Goal: Task Accomplishment & Management: Use online tool/utility

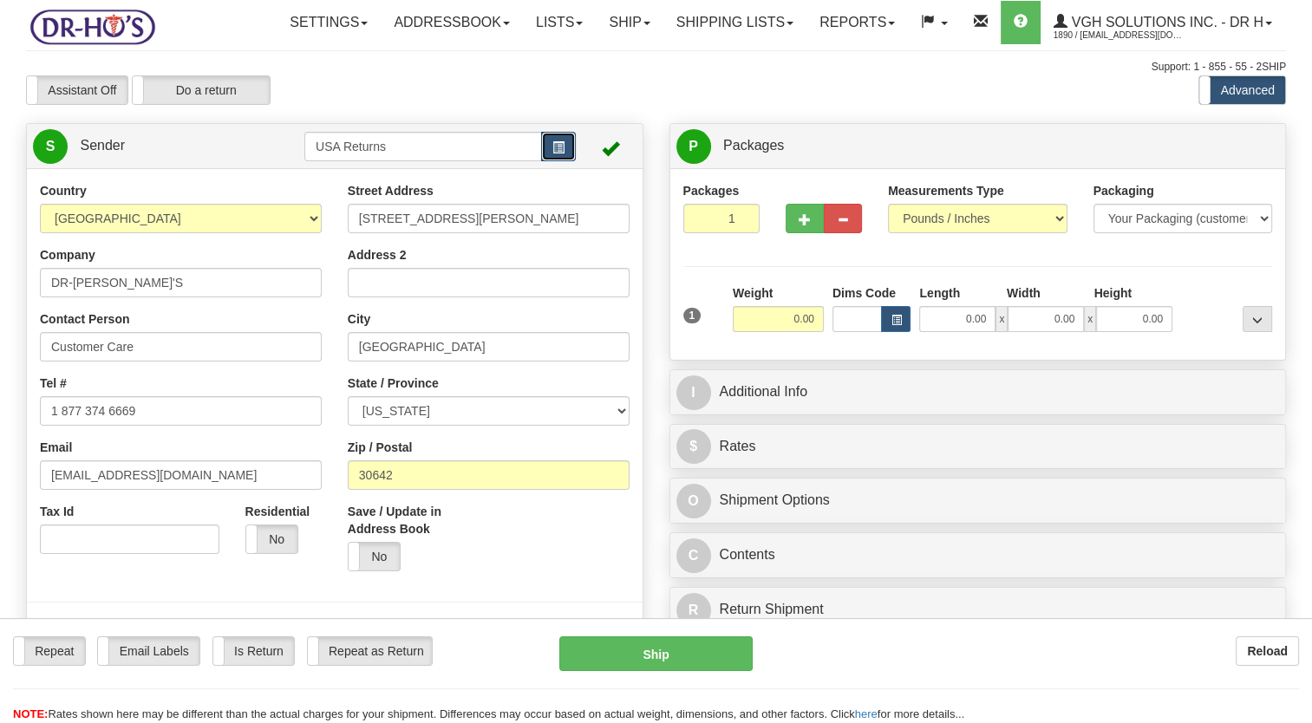
click at [552, 153] on span "button" at bounding box center [558, 147] width 12 height 11
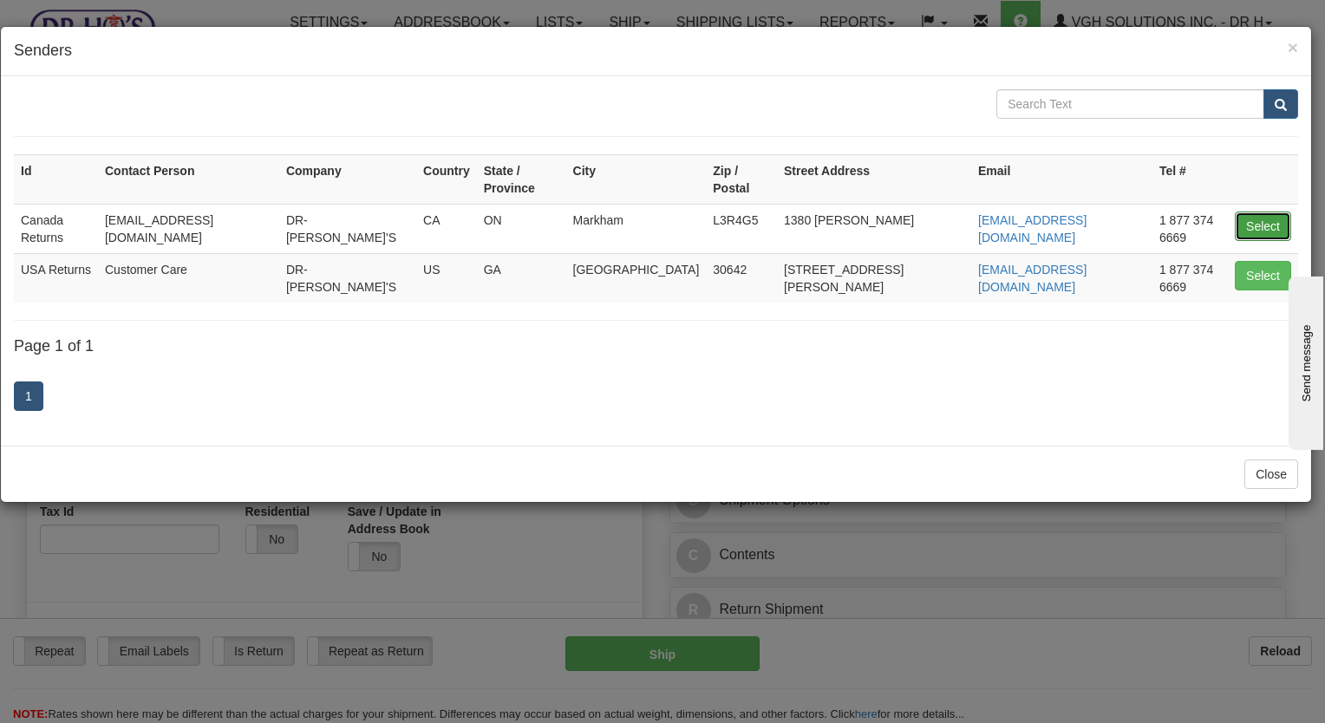
click at [1251, 212] on button "Select" at bounding box center [1262, 226] width 56 height 29
type input "Canada Returns"
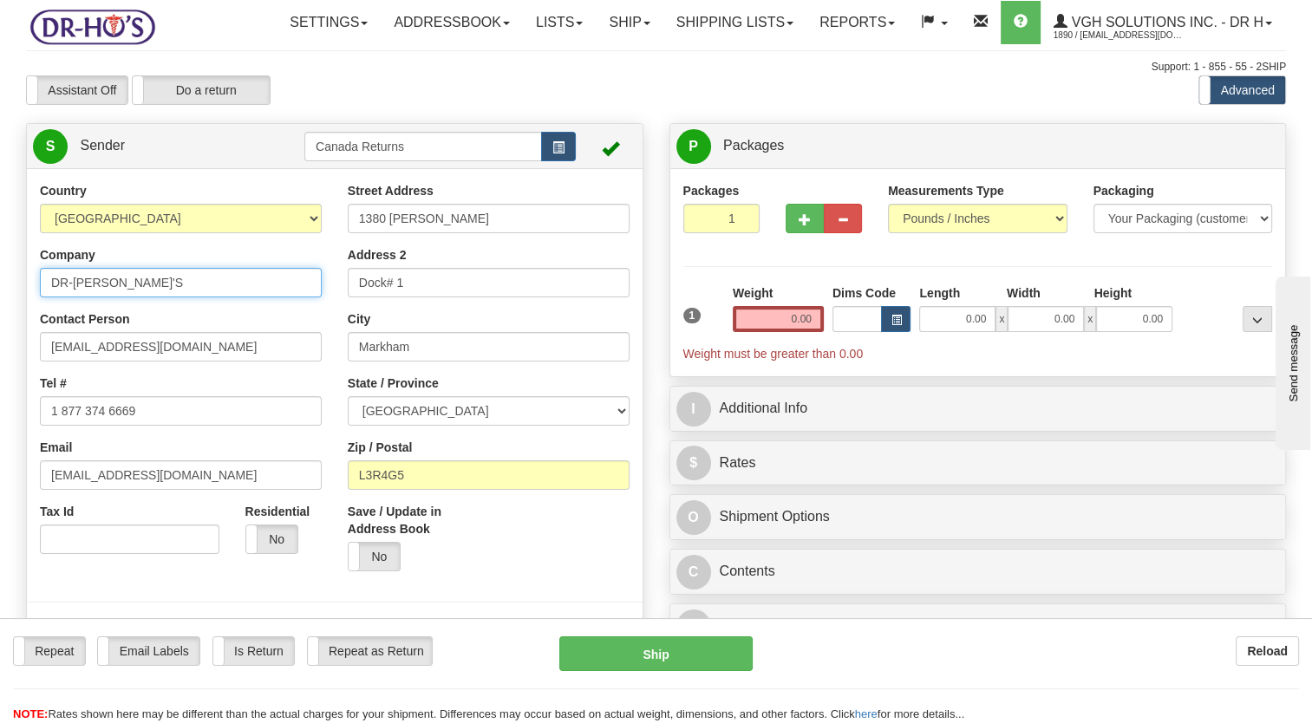
drag, startPoint x: 130, startPoint y: 321, endPoint x: 0, endPoint y: 341, distance: 131.5
click at [0, 338] on html "Training Course Close Toggle navigation Settings Shipping Preferences New Sende…" at bounding box center [656, 361] width 1312 height 723
paste input "[PERSON_NAME]"
type input "[PERSON_NAME]"
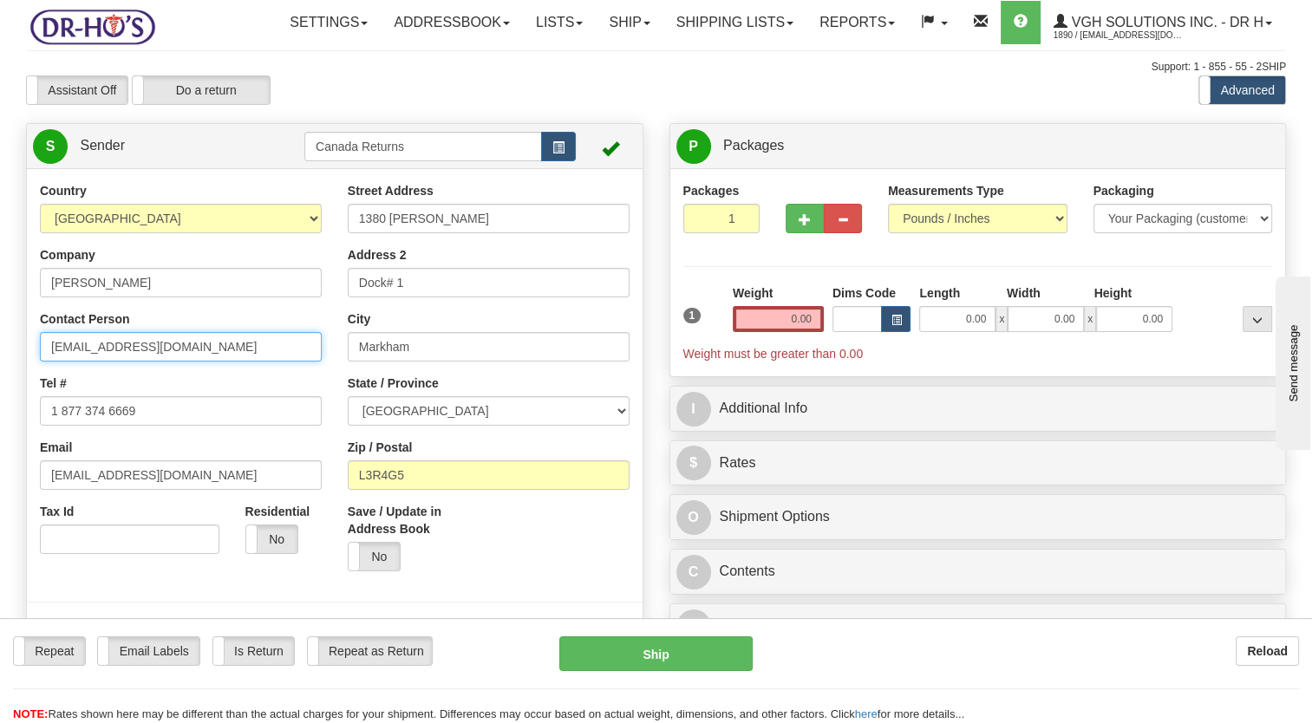
click at [0, 414] on html "Training Course Close Toggle navigation Settings Shipping Preferences New Sende…" at bounding box center [656, 361] width 1312 height 723
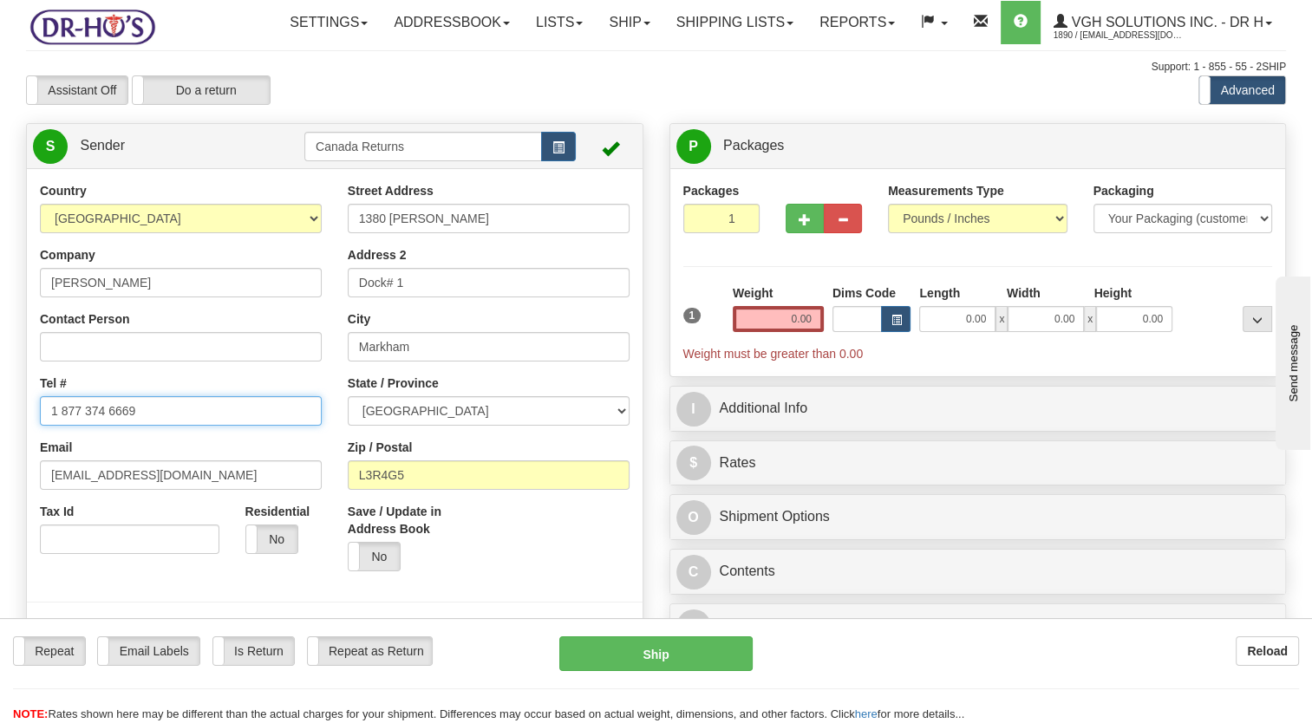
drag, startPoint x: 144, startPoint y: 442, endPoint x: 28, endPoint y: 462, distance: 117.9
click at [0, 459] on html "Training Course Close Toggle navigation Settings Shipping Preferences New Sende…" at bounding box center [656, 361] width 1312 height 723
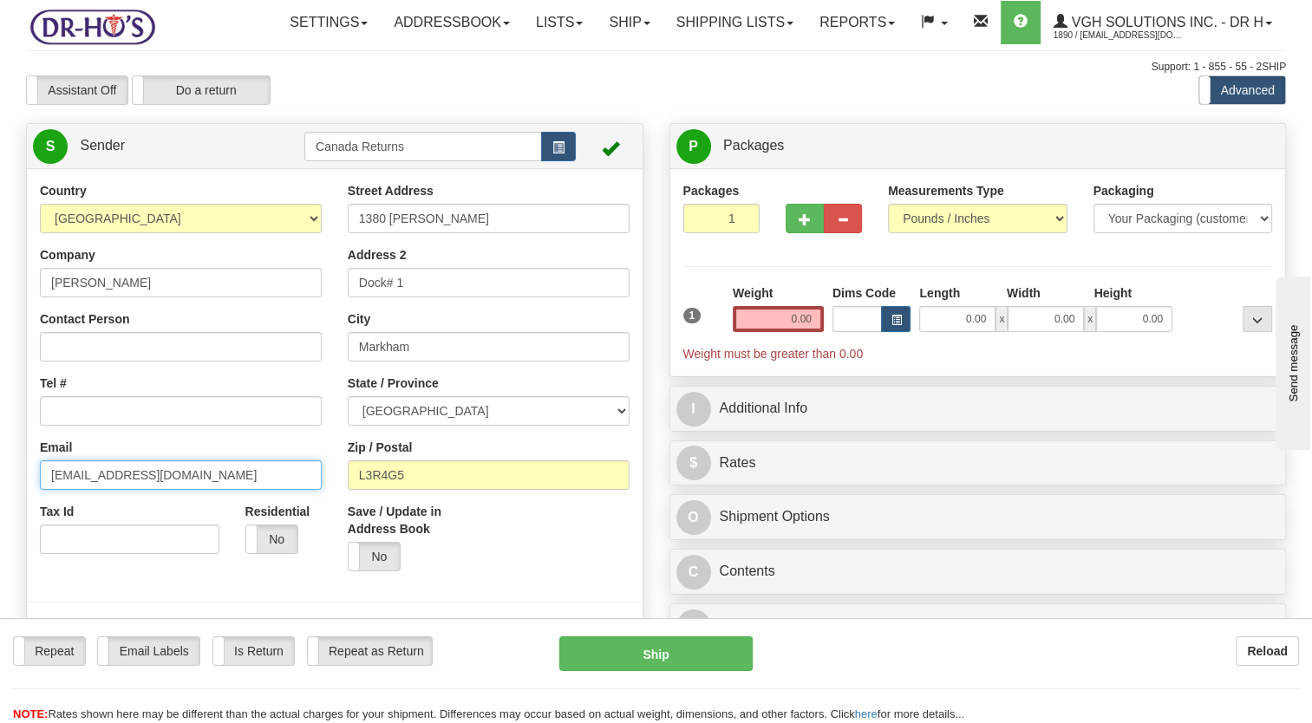
drag, startPoint x: 107, startPoint y: 509, endPoint x: 0, endPoint y: 522, distance: 107.4
click at [0, 522] on html "Training Course Close Toggle navigation Settings Shipping Preferences New Sende…" at bounding box center [656, 361] width 1312 height 723
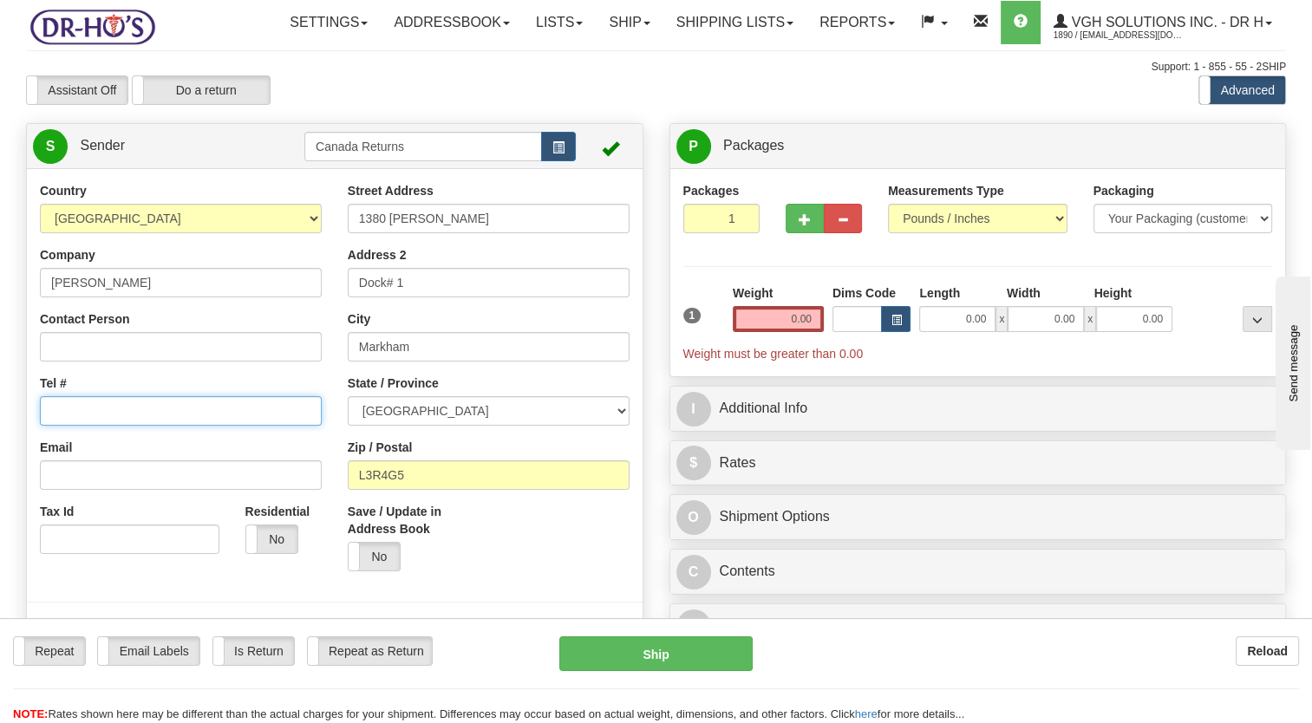
click at [165, 426] on input "Tel #" at bounding box center [181, 410] width 282 height 29
paste input "5144319565"
type input "5144319565"
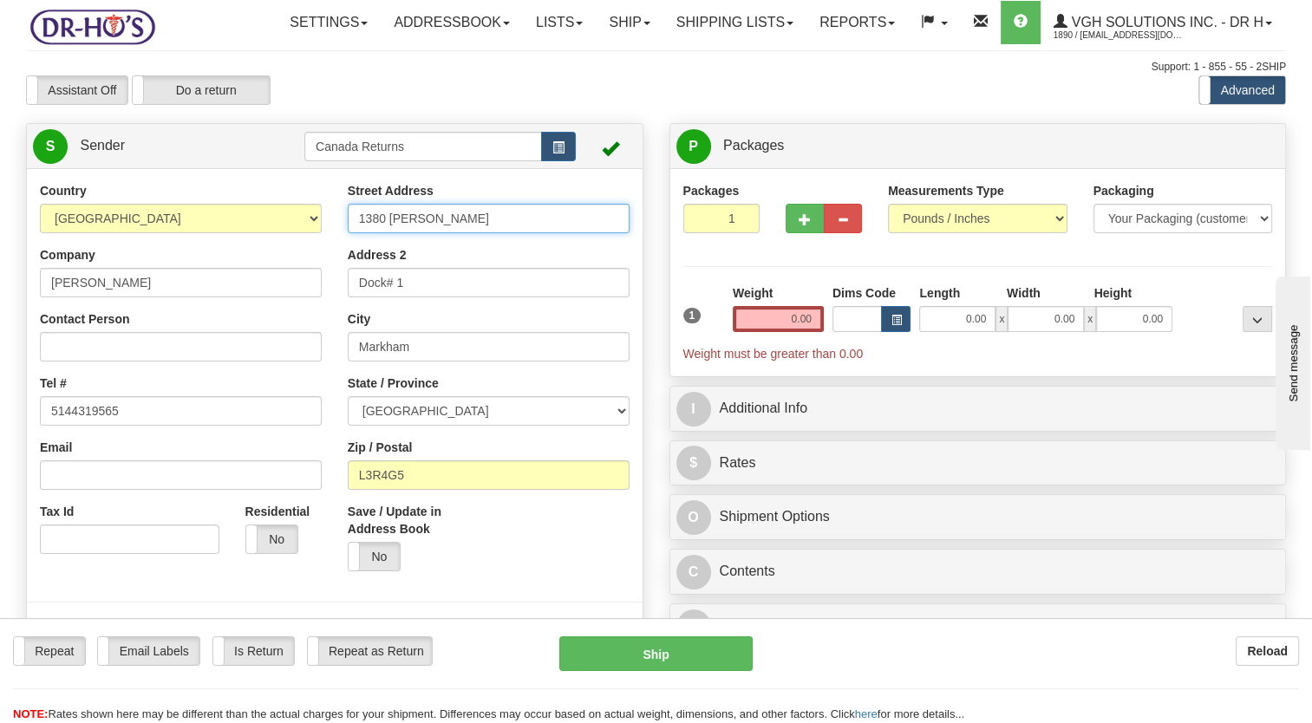
click at [143, 293] on div "Country [GEOGRAPHIC_DATA] [GEOGRAPHIC_DATA] [GEOGRAPHIC_DATA] [GEOGRAPHIC_DATA]…" at bounding box center [334, 422] width 615 height 480
paste input "[STREET_ADDRESS][PERSON_NAME],"
type input "[STREET_ADDRESS][PERSON_NAME]"
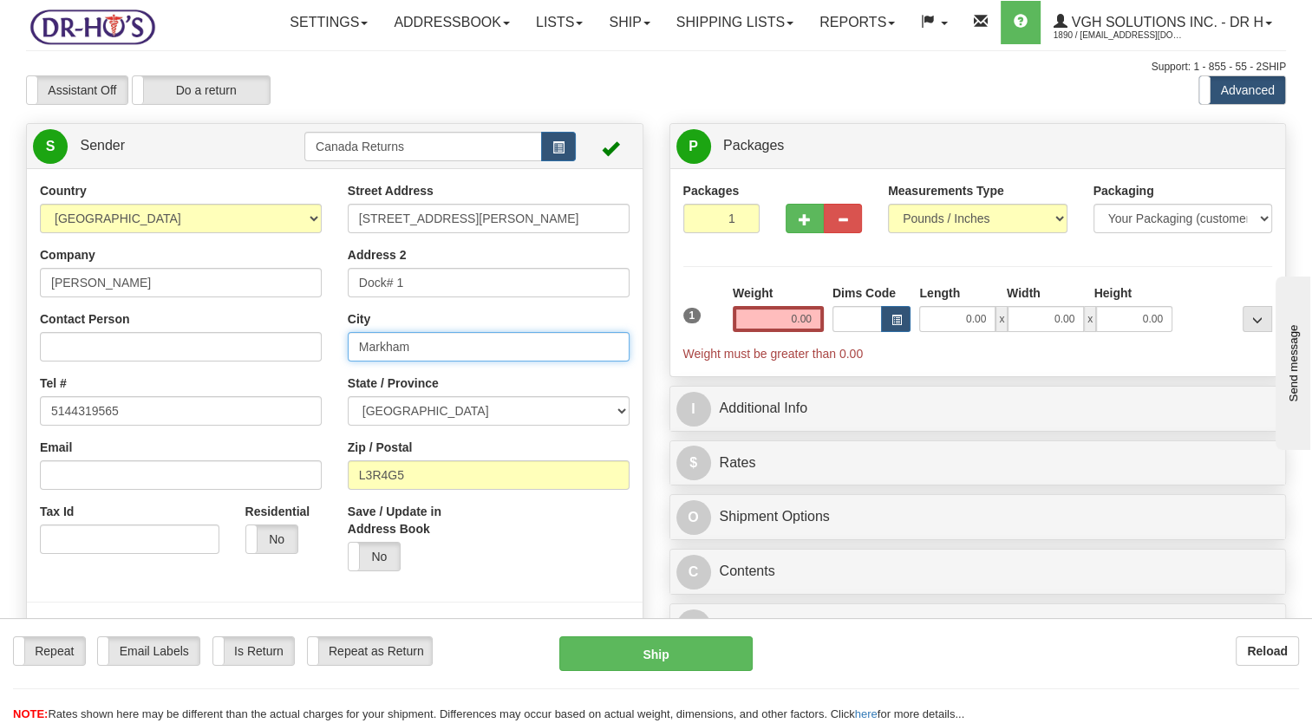
drag, startPoint x: 329, startPoint y: 396, endPoint x: 283, endPoint y: 398, distance: 46.8
click at [284, 399] on div "Country [GEOGRAPHIC_DATA] [GEOGRAPHIC_DATA] [GEOGRAPHIC_DATA] [GEOGRAPHIC_DATA]…" at bounding box center [334, 422] width 615 height 480
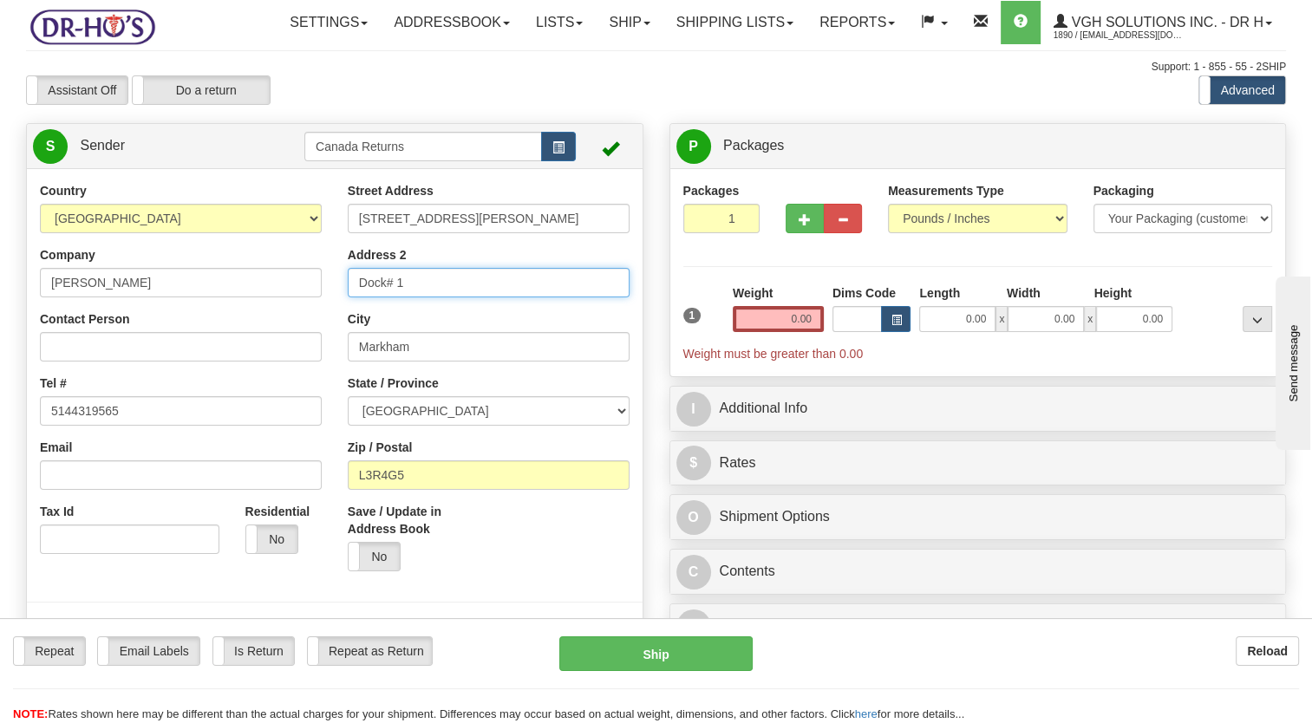
drag, startPoint x: 430, startPoint y: 331, endPoint x: 235, endPoint y: 354, distance: 196.3
click at [235, 354] on div "Country [GEOGRAPHIC_DATA] [GEOGRAPHIC_DATA] [GEOGRAPHIC_DATA] [GEOGRAPHIC_DATA]…" at bounding box center [334, 422] width 615 height 480
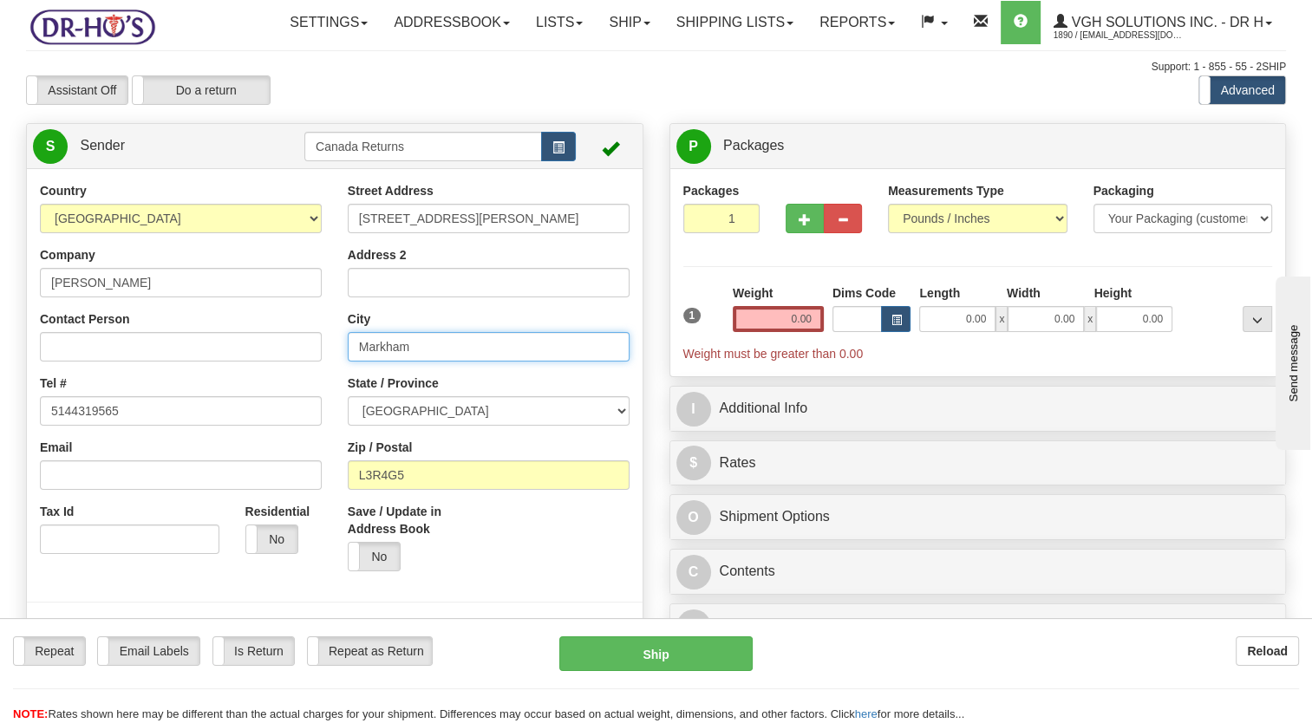
click at [225, 407] on div "Country [GEOGRAPHIC_DATA] [GEOGRAPHIC_DATA] [GEOGRAPHIC_DATA] [GEOGRAPHIC_DATA]…" at bounding box center [334, 422] width 615 height 480
paste input "ontreal,"
type input "[GEOGRAPHIC_DATA]"
click at [430, 426] on select "[GEOGRAPHIC_DATA] [GEOGRAPHIC_DATA] [GEOGRAPHIC_DATA] [GEOGRAPHIC_DATA] [GEOGRA…" at bounding box center [489, 410] width 282 height 29
select select "QC"
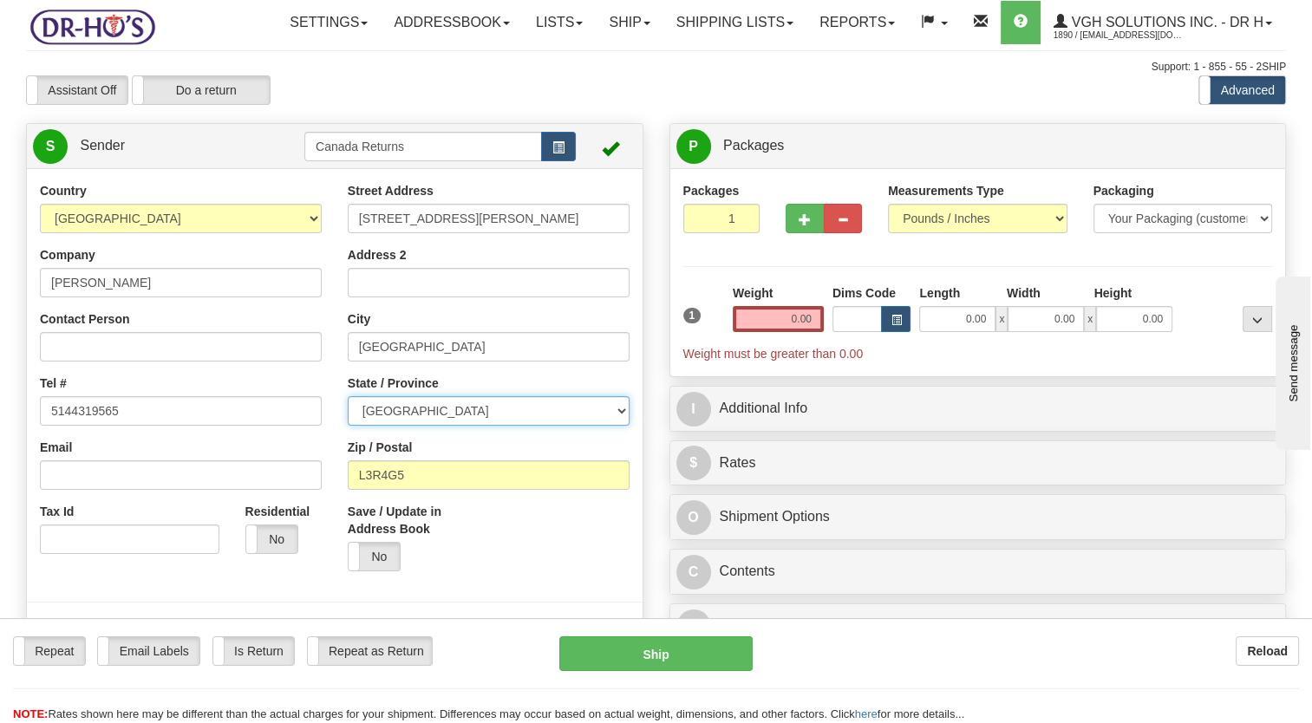
click at [348, 426] on select "[GEOGRAPHIC_DATA] [GEOGRAPHIC_DATA] [GEOGRAPHIC_DATA] [GEOGRAPHIC_DATA] [GEOGRA…" at bounding box center [489, 410] width 282 height 29
click at [208, 539] on div "Country [GEOGRAPHIC_DATA] [GEOGRAPHIC_DATA] [GEOGRAPHIC_DATA] [GEOGRAPHIC_DATA]…" at bounding box center [334, 422] width 615 height 480
paste input "H3B2G2"
click at [359, 490] on input "H3B2G2" at bounding box center [489, 474] width 282 height 29
click at [364, 490] on input "H3B2G2" at bounding box center [489, 474] width 282 height 29
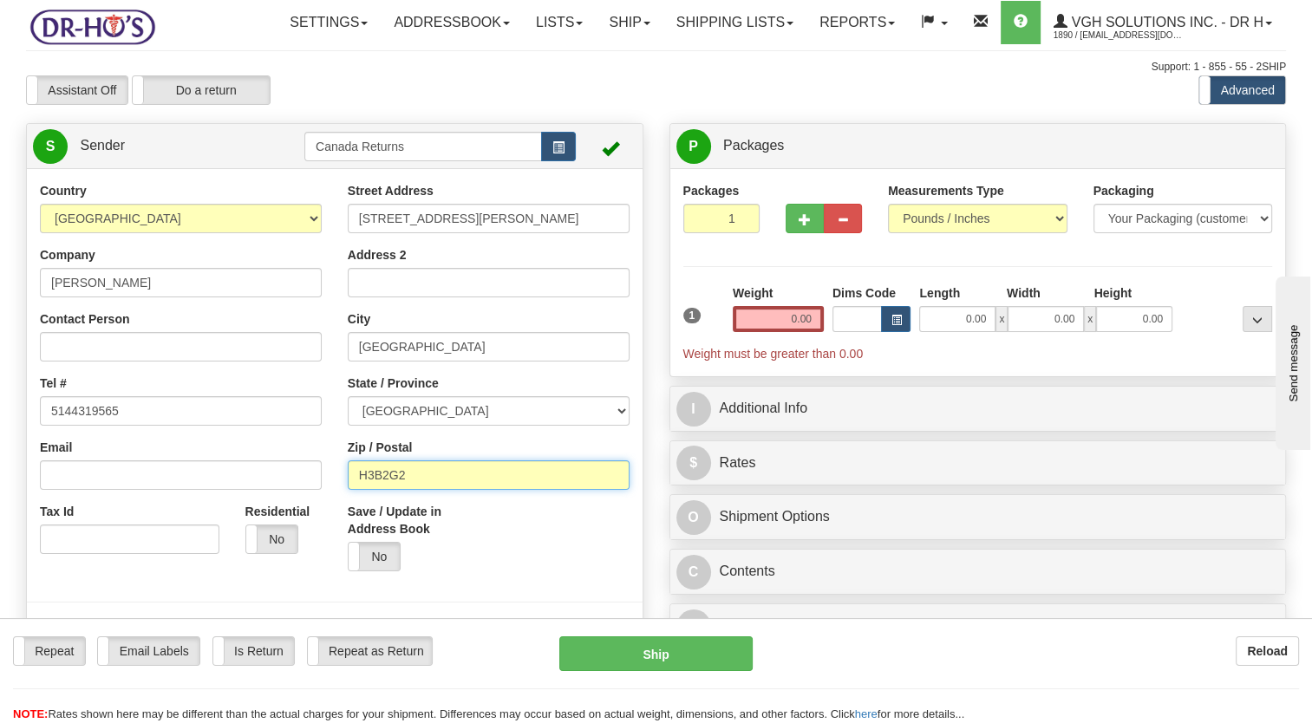
type input "H3B2G2"
click at [509, 584] on div "Save / Update in Address Book Yes No" at bounding box center [489, 543] width 308 height 81
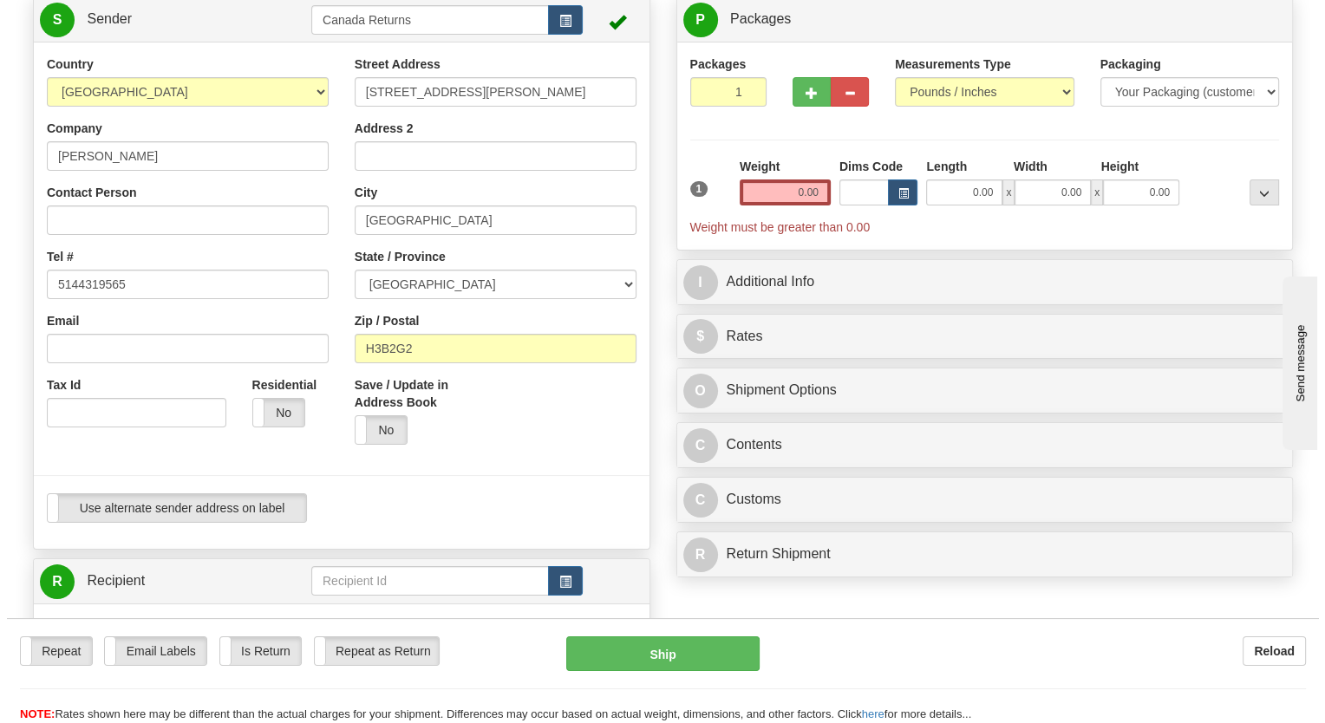
scroll to position [433, 0]
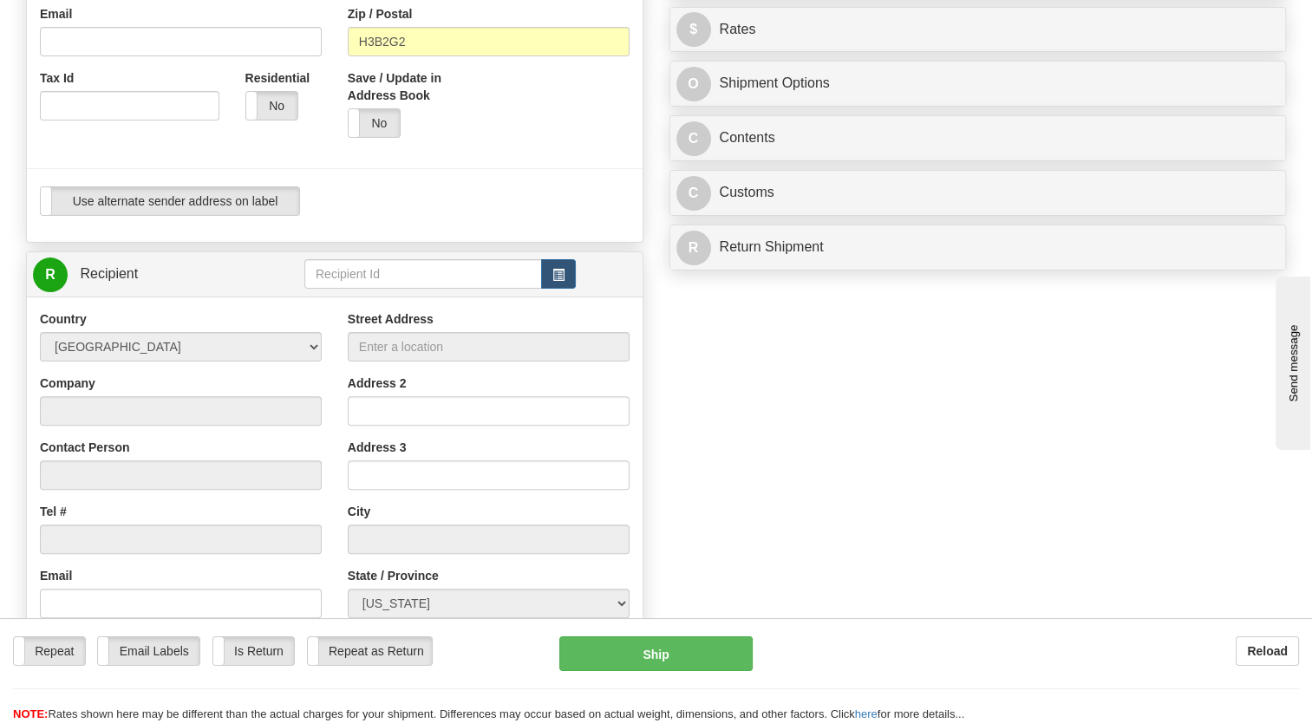
click at [558, 292] on td at bounding box center [439, 275] width 271 height 36
click at [547, 289] on button "button" at bounding box center [558, 273] width 35 height 29
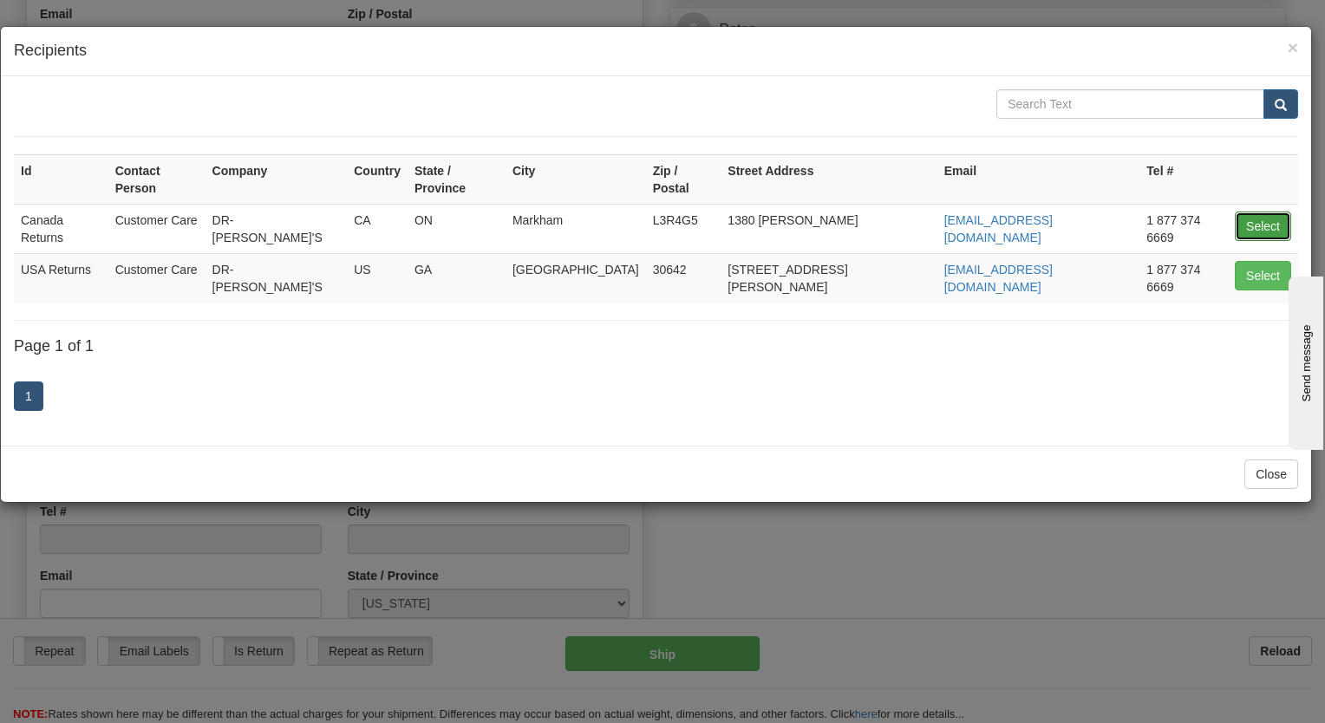
click at [1273, 212] on button "Select" at bounding box center [1262, 226] width 56 height 29
type input "Canada Returns"
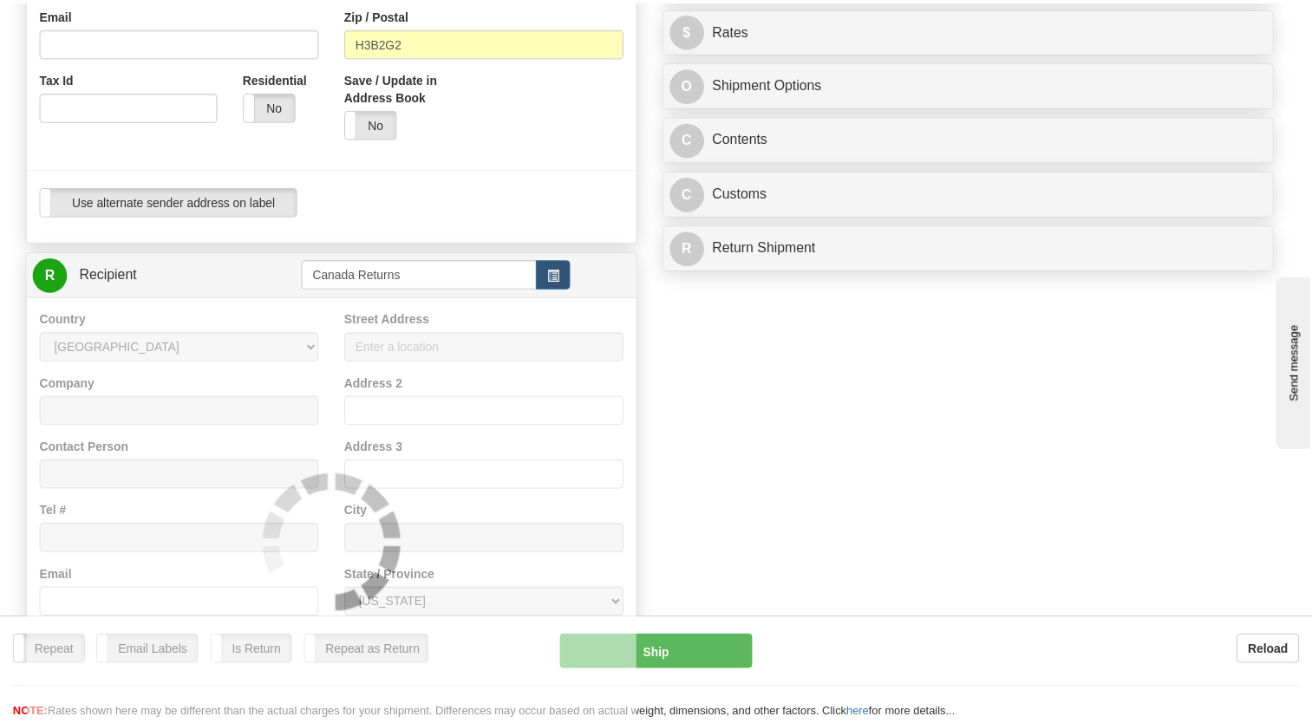
scroll to position [0, 0]
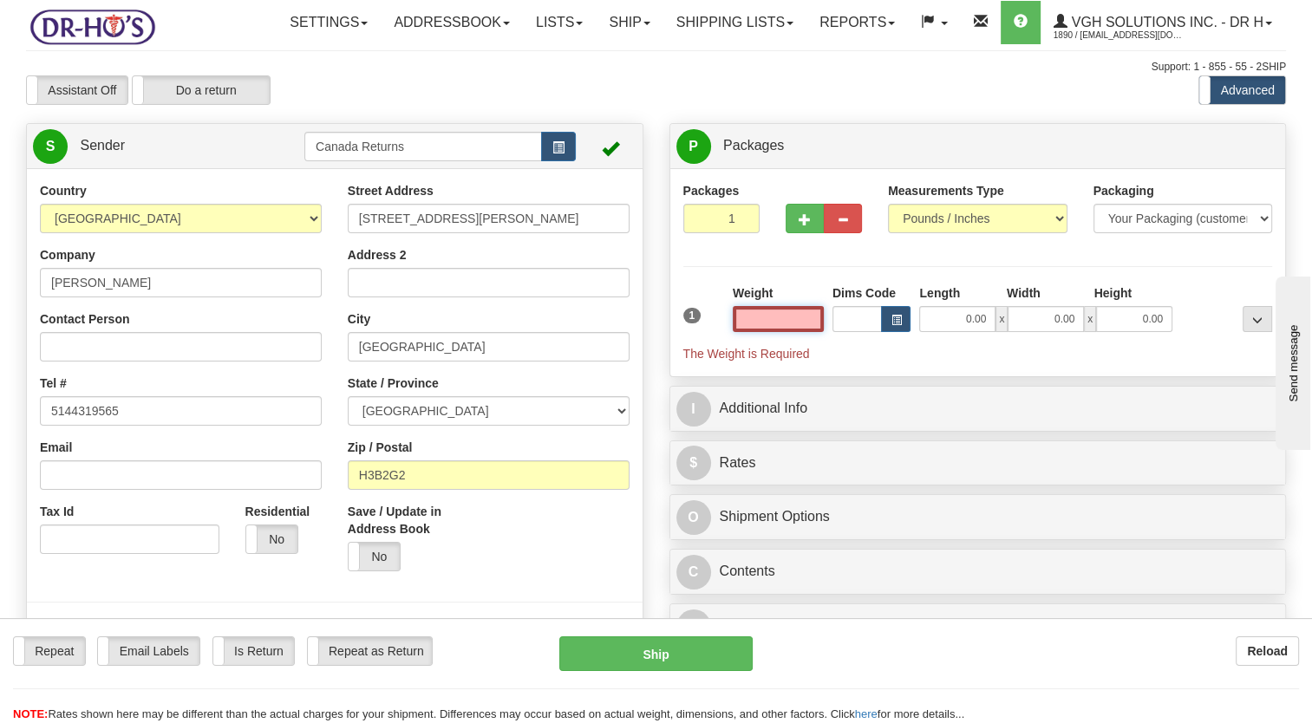
click at [790, 332] on input "text" at bounding box center [777, 319] width 91 height 26
type input "1.00"
click at [755, 322] on div "Packages 1 1 Measurements Type" at bounding box center [977, 272] width 589 height 181
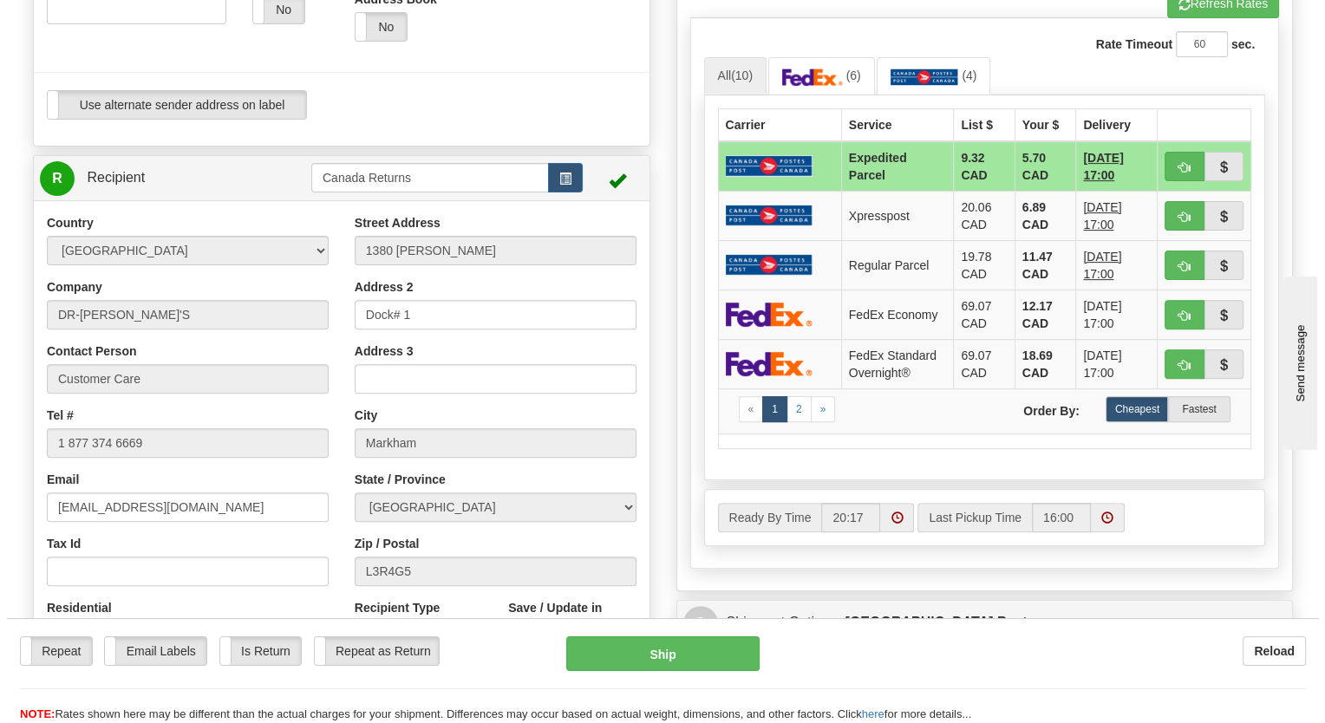
scroll to position [607, 0]
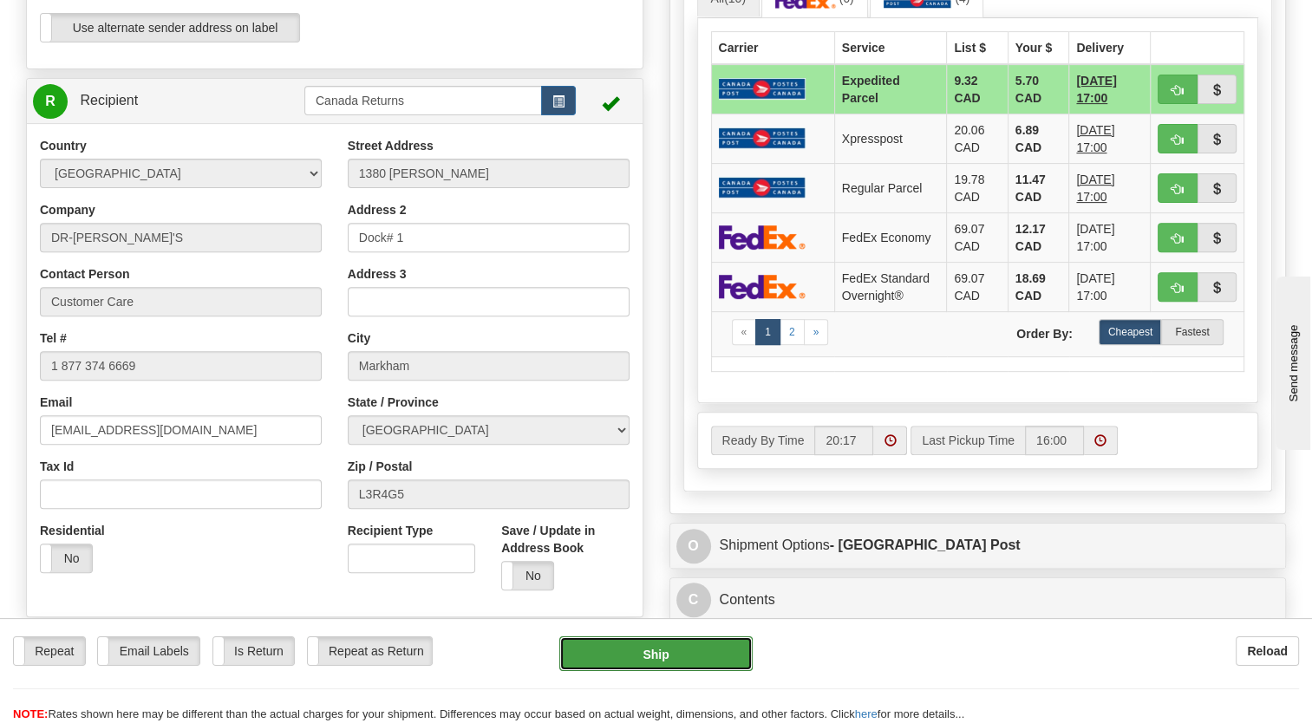
click at [676, 654] on button "Ship" at bounding box center [655, 653] width 192 height 35
type input "DOM.EP"
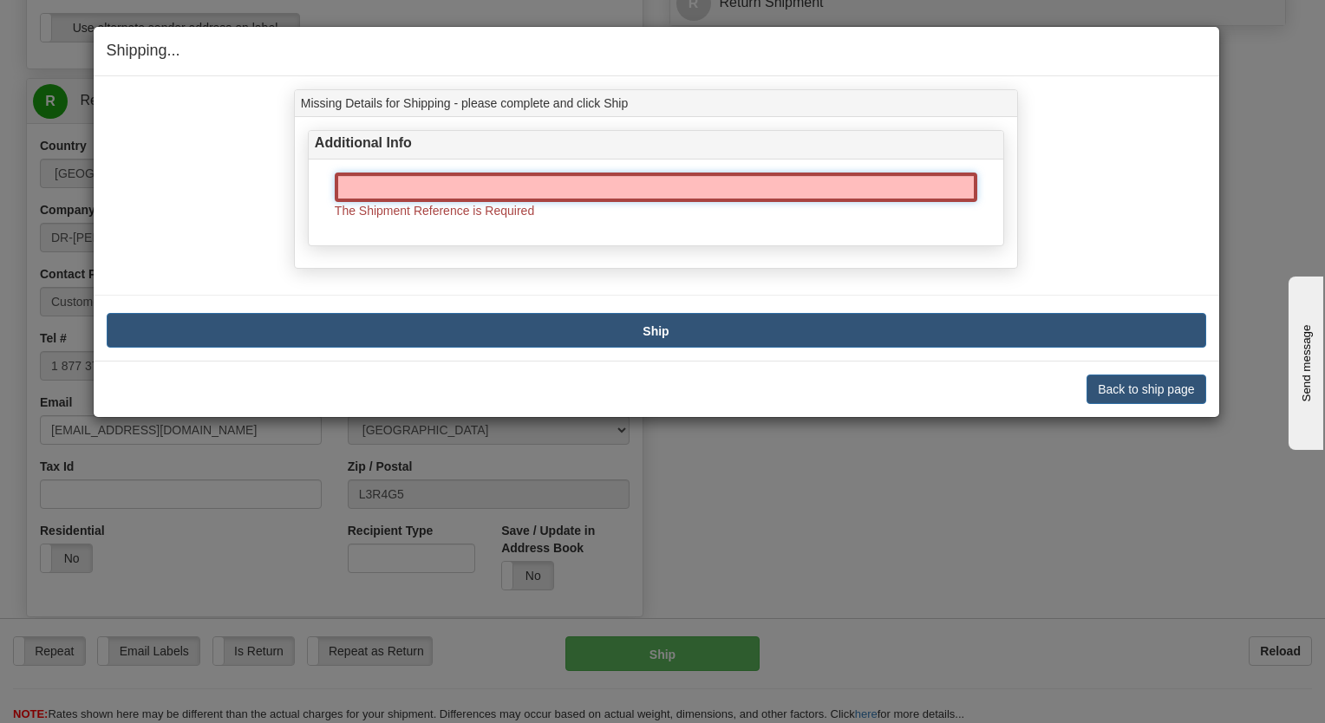
click at [607, 191] on input "text" at bounding box center [656, 187] width 642 height 29
paste input "1187065"
type input "1187065"
click at [478, 331] on button "Ship" at bounding box center [656, 330] width 1099 height 35
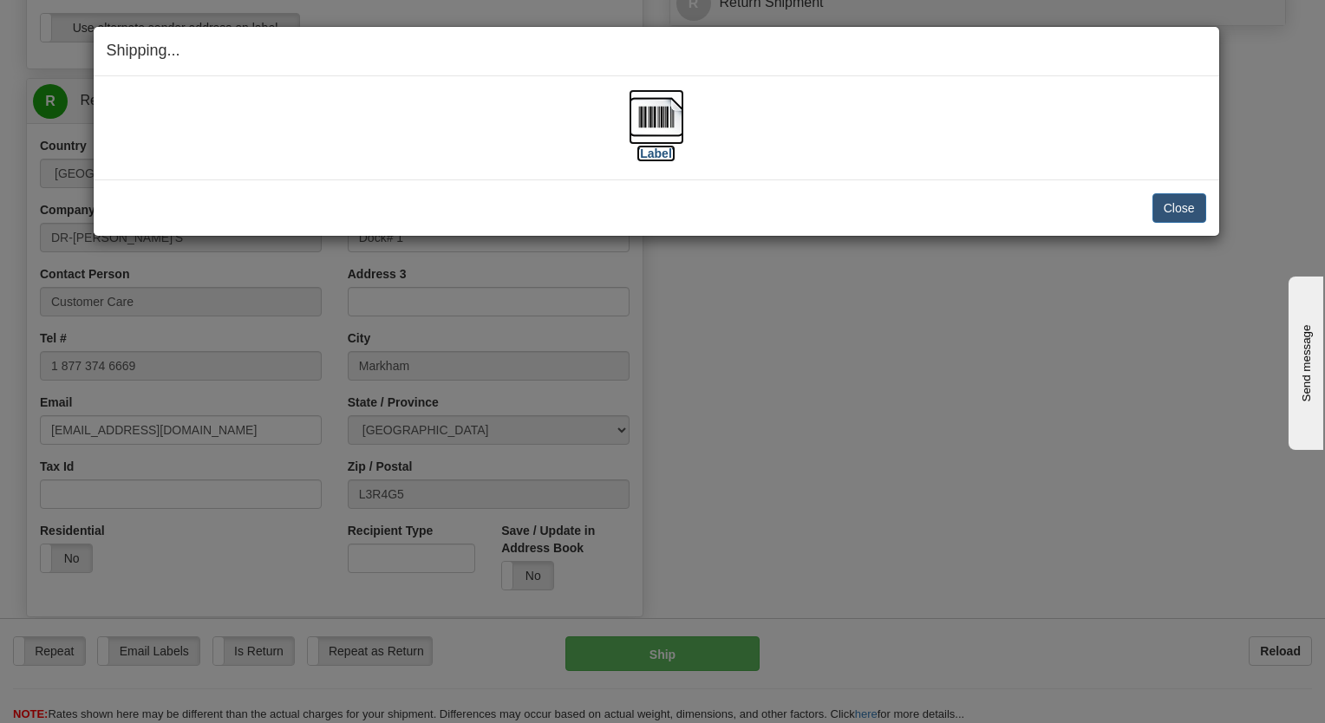
click at [641, 100] on img at bounding box center [655, 116] width 55 height 55
